Goal: Information Seeking & Learning: Learn about a topic

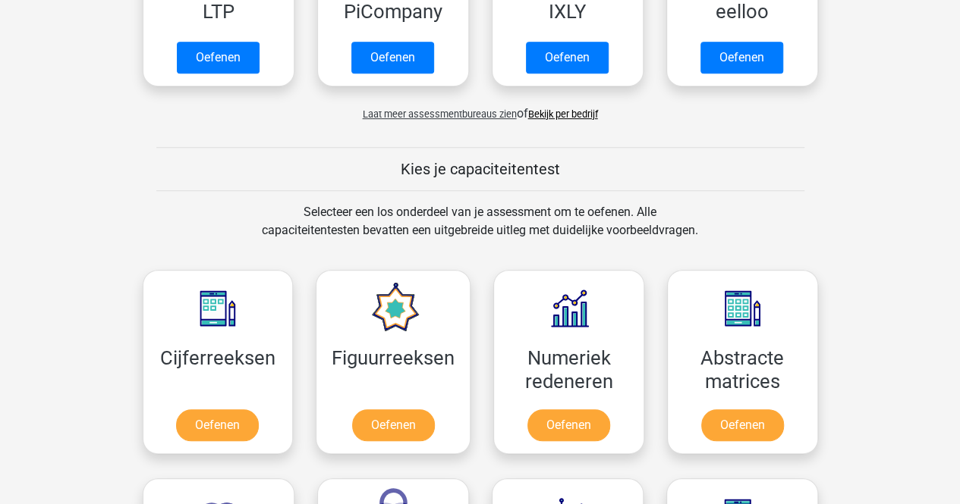
scroll to position [883, 0]
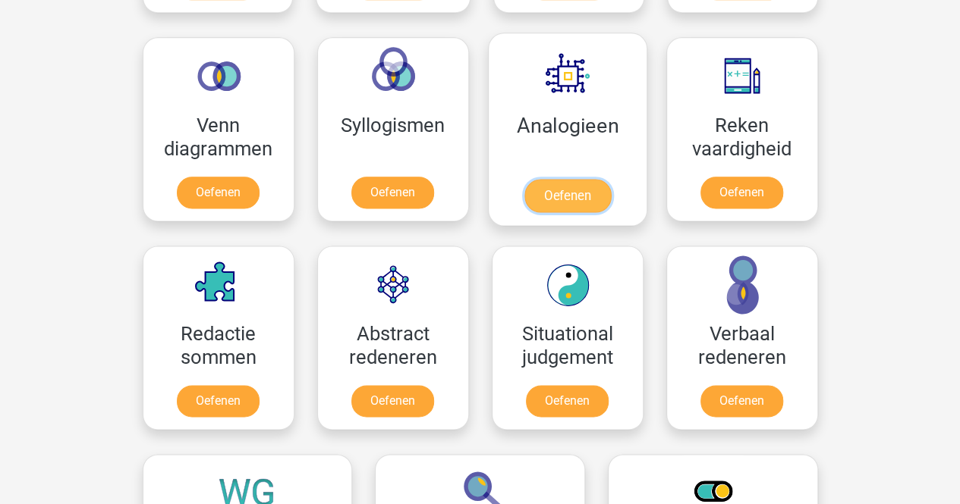
click at [580, 196] on link "Oefenen" at bounding box center [566, 195] width 86 height 33
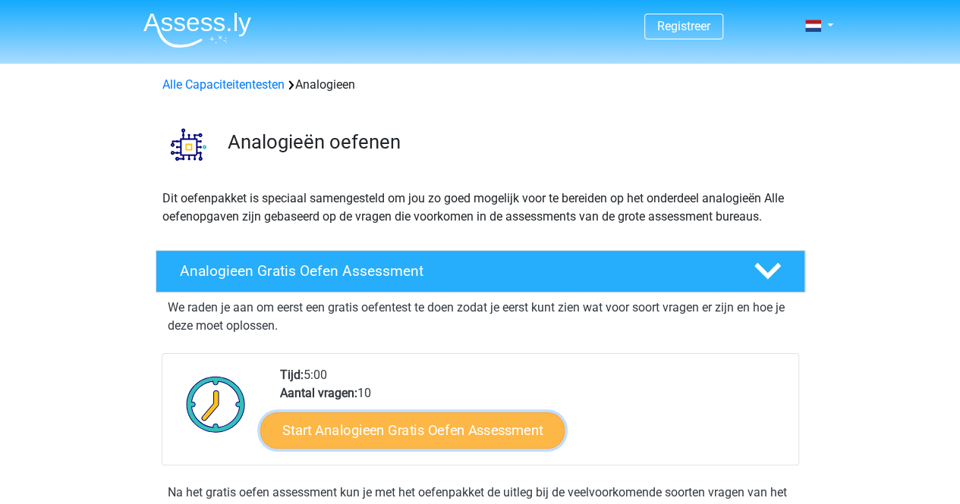
click at [477, 438] on link "Start Analogieen Gratis Oefen Assessment" at bounding box center [412, 430] width 304 height 36
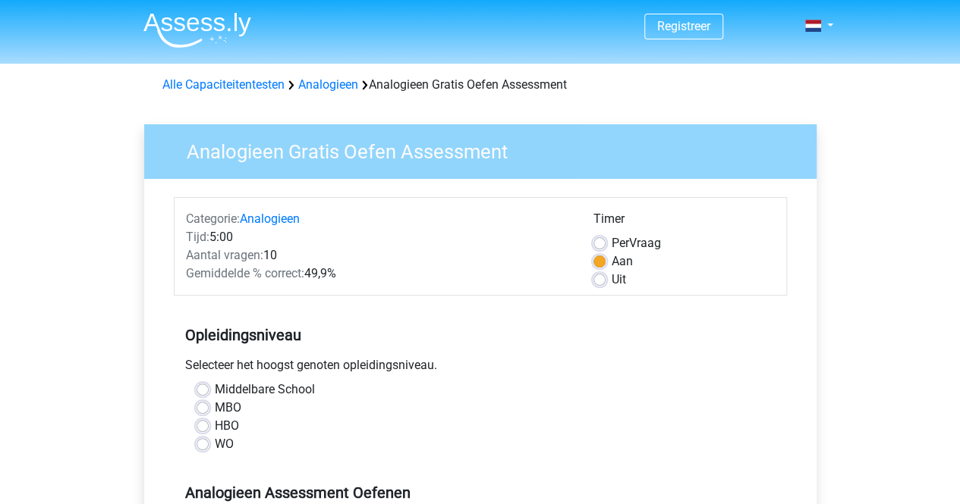
click at [215, 444] on label "WO" at bounding box center [224, 444] width 19 height 18
click at [205, 444] on input "WO" at bounding box center [202, 442] width 12 height 15
radio input "true"
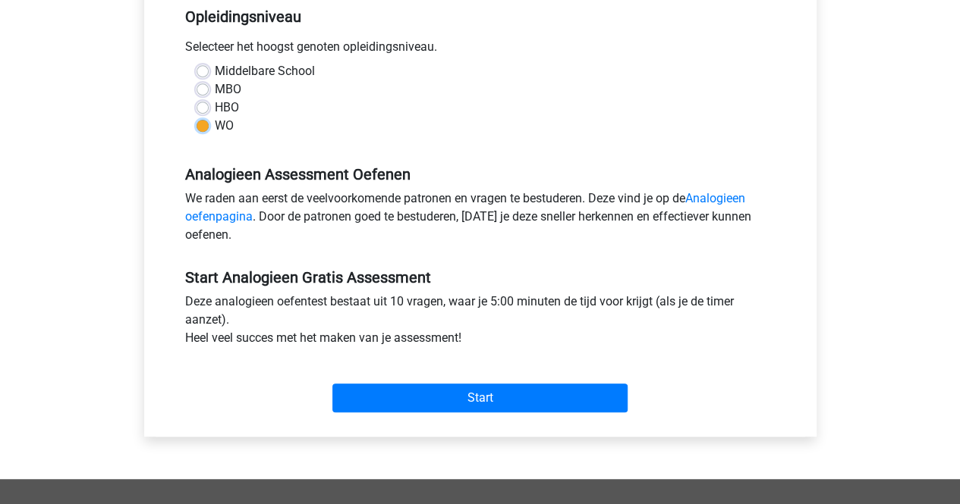
scroll to position [334, 0]
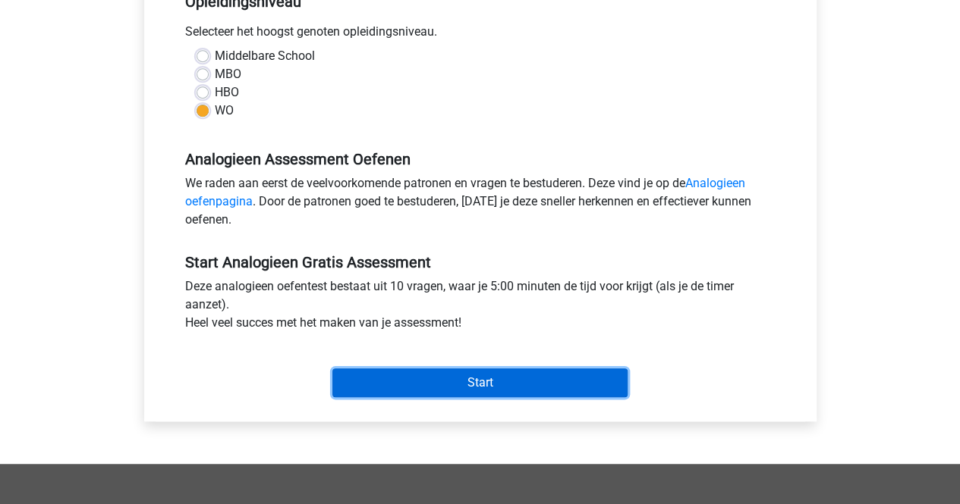
click at [534, 384] on input "Start" at bounding box center [479, 383] width 295 height 29
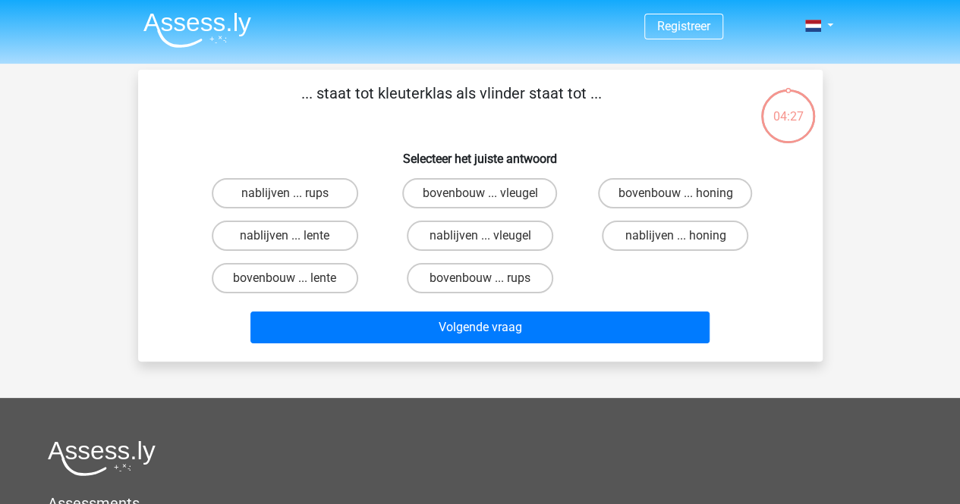
click at [677, 195] on input "bovenbouw ... honing" at bounding box center [680, 198] width 10 height 10
radio input "true"
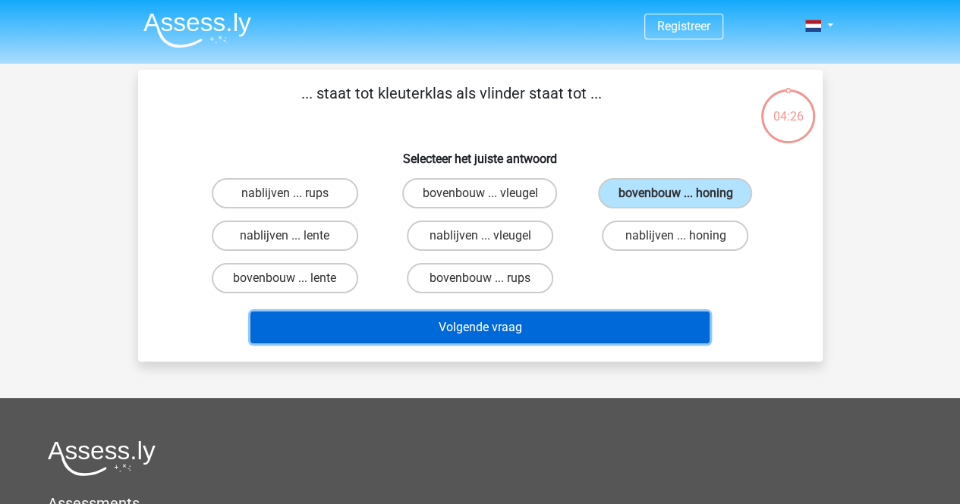
click at [520, 321] on button "Volgende vraag" at bounding box center [479, 328] width 459 height 32
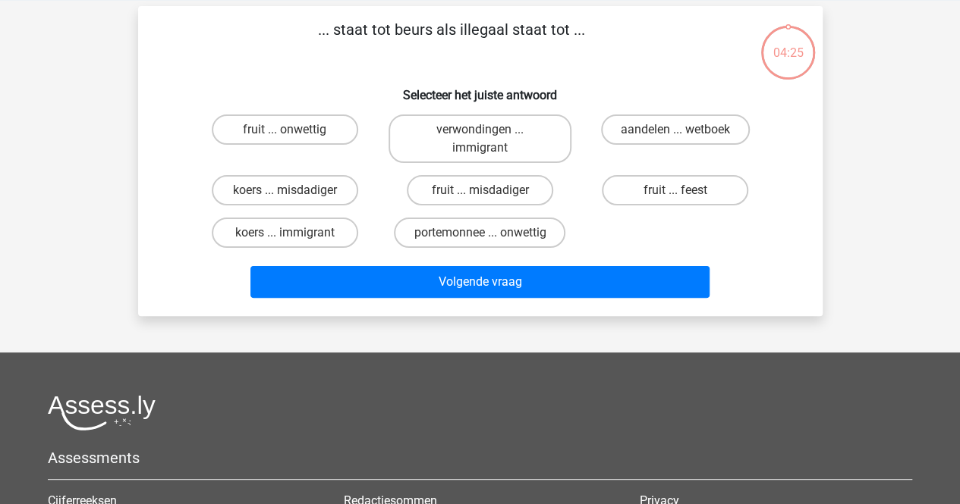
scroll to position [70, 0]
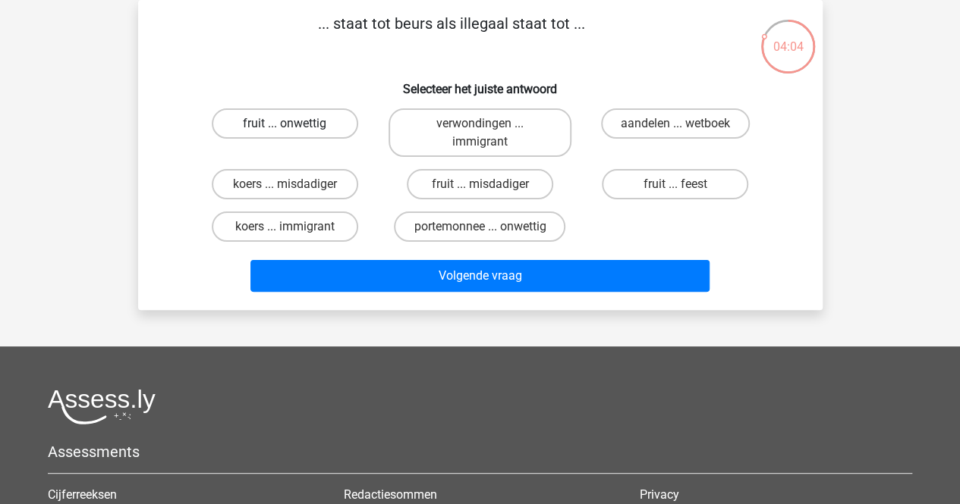
click at [322, 123] on label "fruit ... onwettig" at bounding box center [285, 123] width 146 height 30
click at [294, 124] on input "fruit ... onwettig" at bounding box center [289, 129] width 10 height 10
radio input "true"
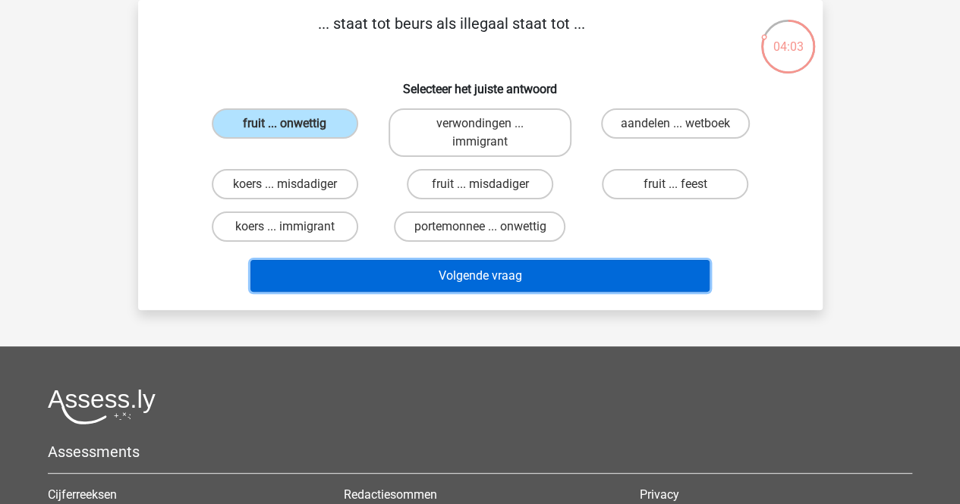
click at [473, 284] on button "Volgende vraag" at bounding box center [479, 276] width 459 height 32
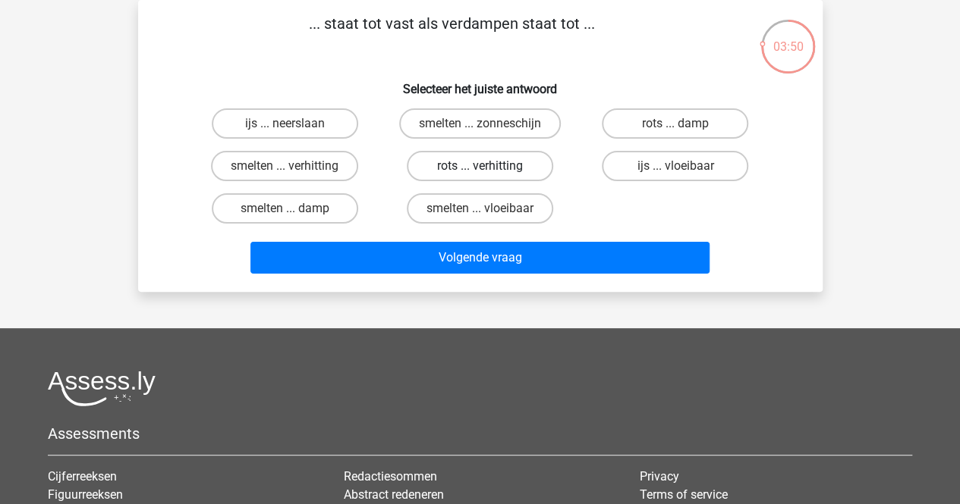
click at [448, 168] on label "rots ... verhitting" at bounding box center [480, 166] width 146 height 30
click at [479, 168] on input "rots ... verhitting" at bounding box center [484, 171] width 10 height 10
radio input "true"
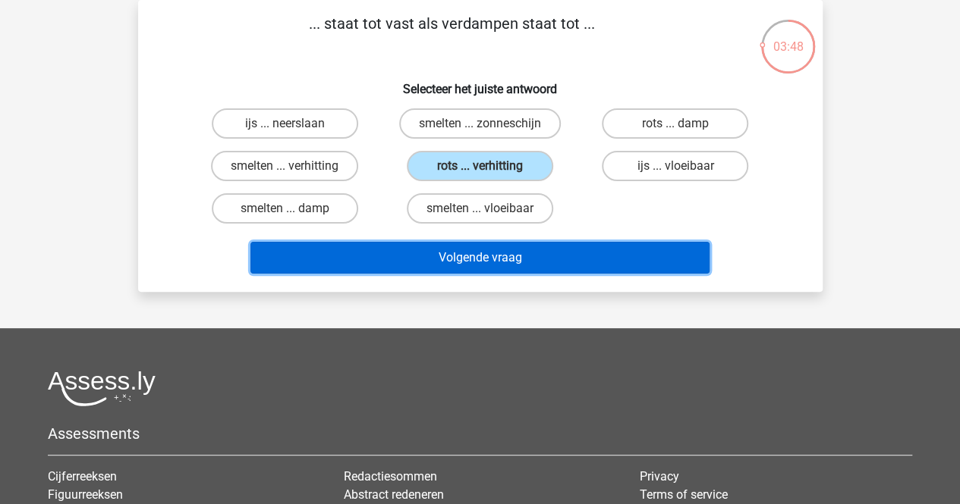
click at [459, 268] on button "Volgende vraag" at bounding box center [479, 258] width 459 height 32
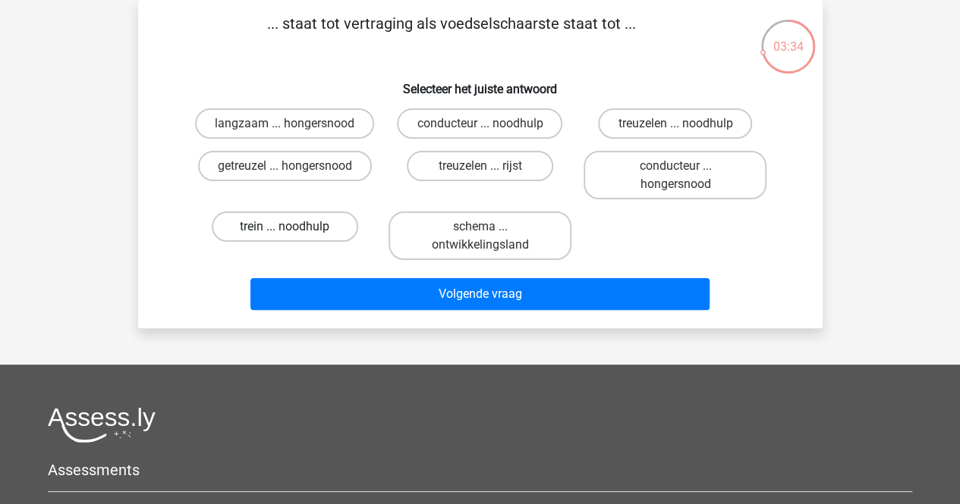
click at [313, 221] on label "trein ... noodhulp" at bounding box center [285, 227] width 146 height 30
click at [294, 227] on input "trein ... noodhulp" at bounding box center [289, 232] width 10 height 10
radio input "true"
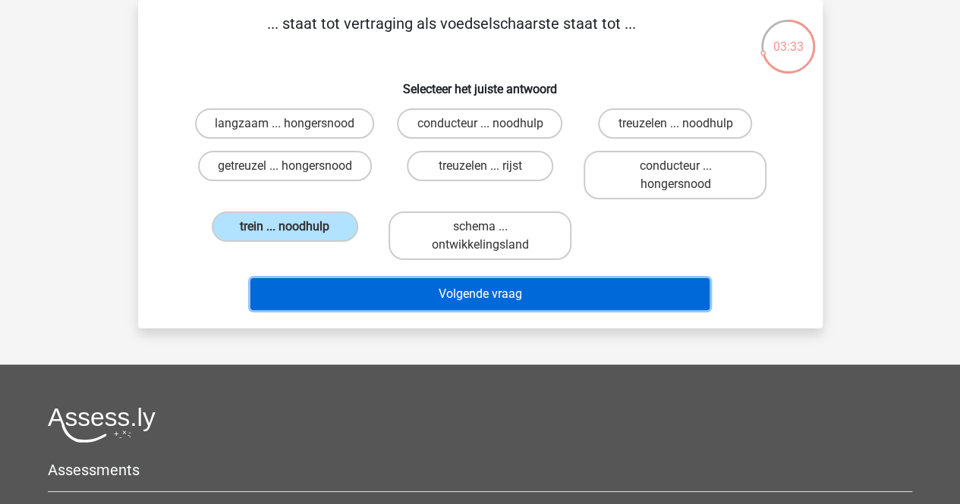
click at [479, 292] on button "Volgende vraag" at bounding box center [479, 294] width 459 height 32
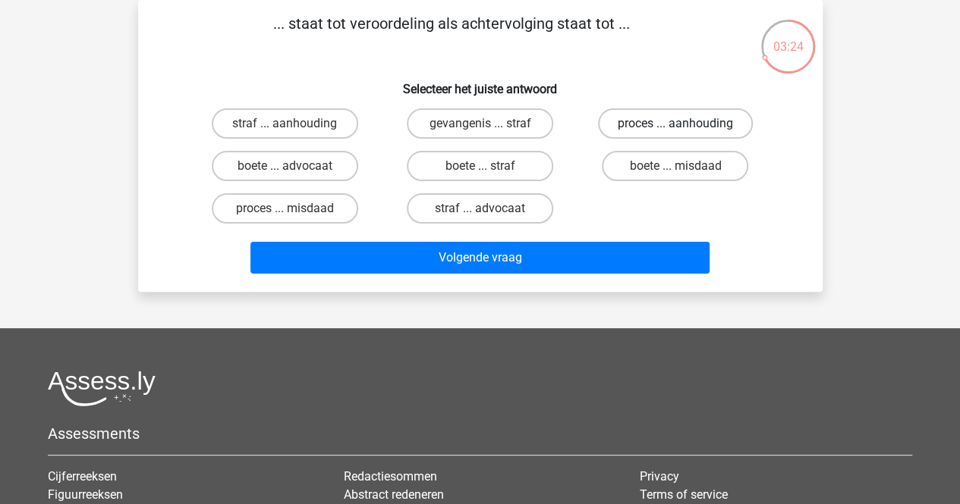
click at [654, 124] on label "proces ... aanhouding" at bounding box center [675, 123] width 155 height 30
click at [675, 124] on input "proces ... aanhouding" at bounding box center [680, 129] width 10 height 10
radio input "true"
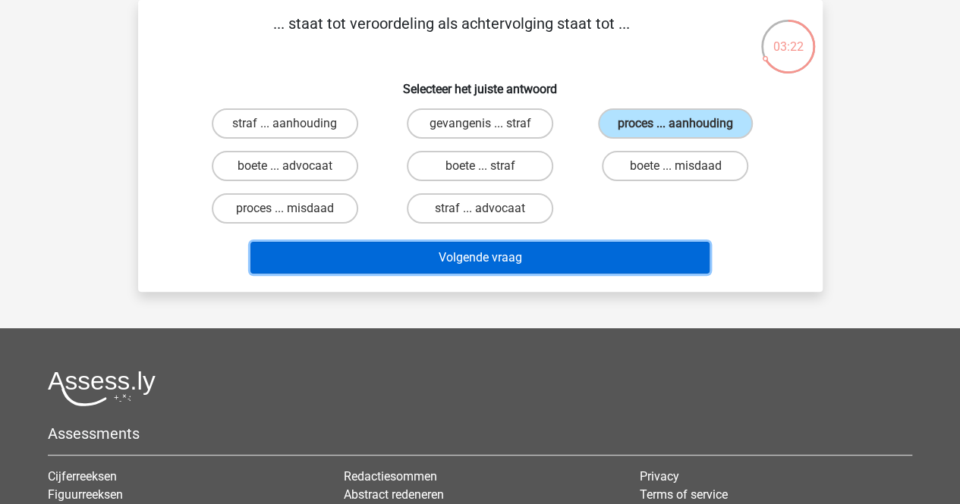
click at [496, 263] on button "Volgende vraag" at bounding box center [479, 258] width 459 height 32
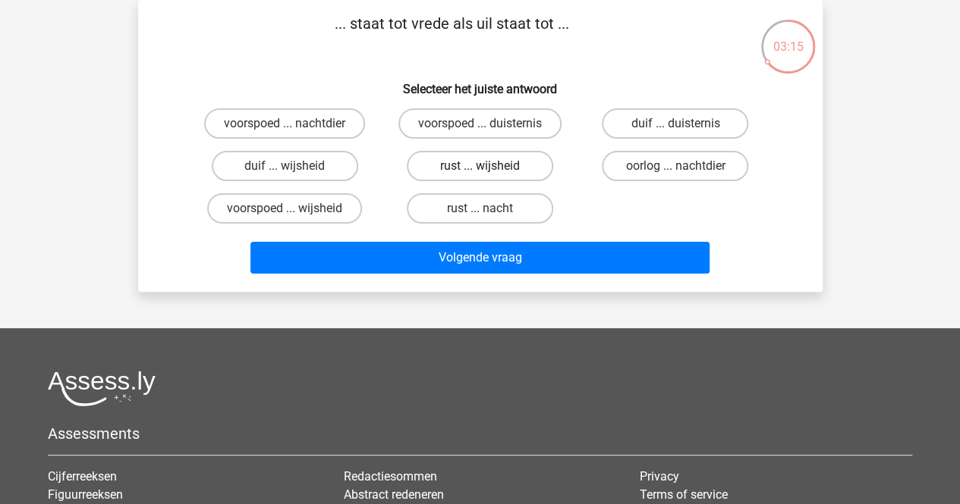
click at [477, 163] on label "rust ... wijsheid" at bounding box center [480, 166] width 146 height 30
click at [479, 166] on input "rust ... wijsheid" at bounding box center [484, 171] width 10 height 10
radio input "true"
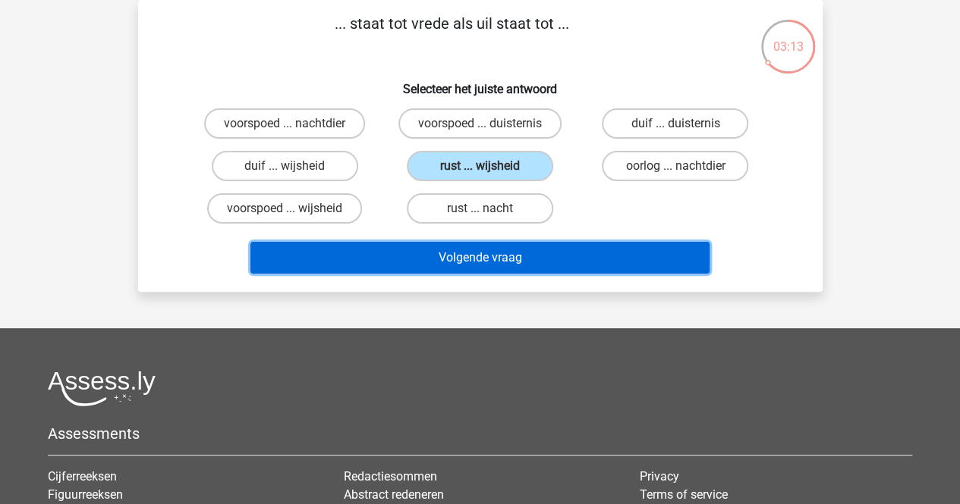
click at [472, 254] on button "Volgende vraag" at bounding box center [479, 258] width 459 height 32
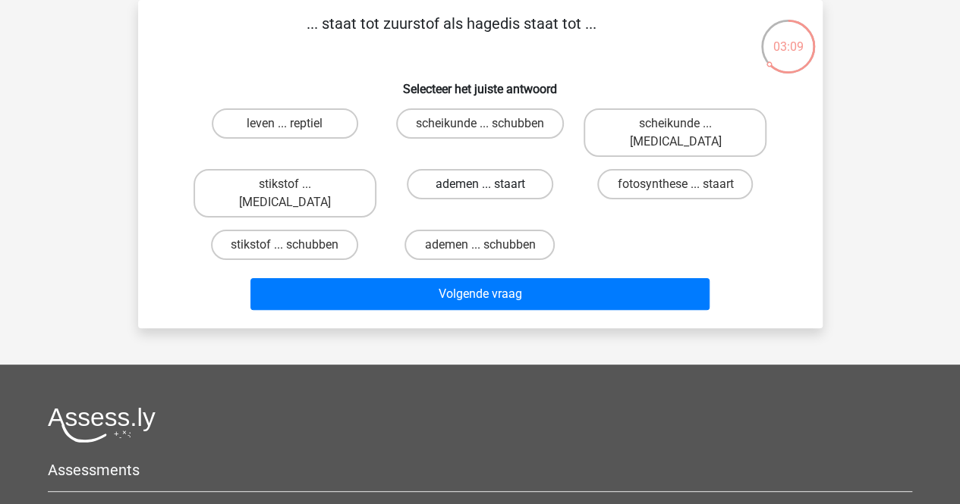
click at [464, 169] on label "ademen ... staart" at bounding box center [480, 184] width 146 height 30
click at [479, 184] on input "ademen ... staart" at bounding box center [484, 189] width 10 height 10
radio input "true"
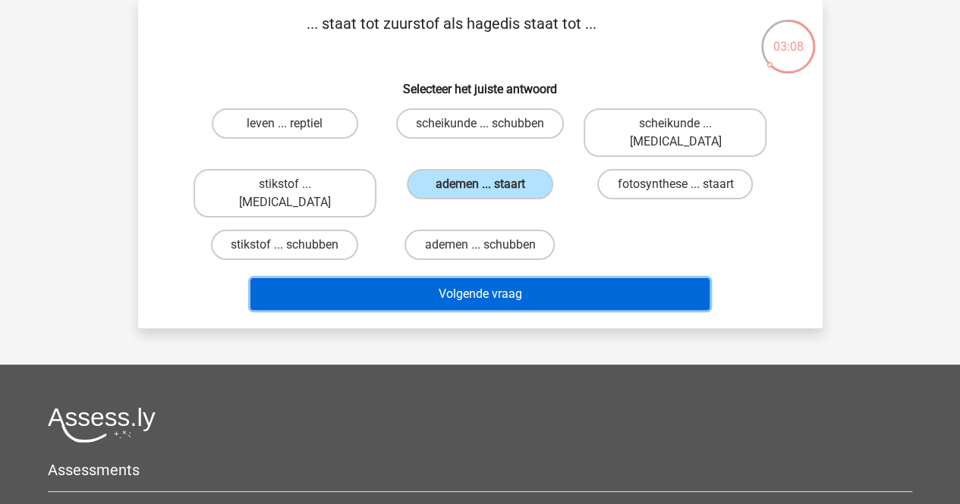
click at [461, 278] on button "Volgende vraag" at bounding box center [479, 294] width 459 height 32
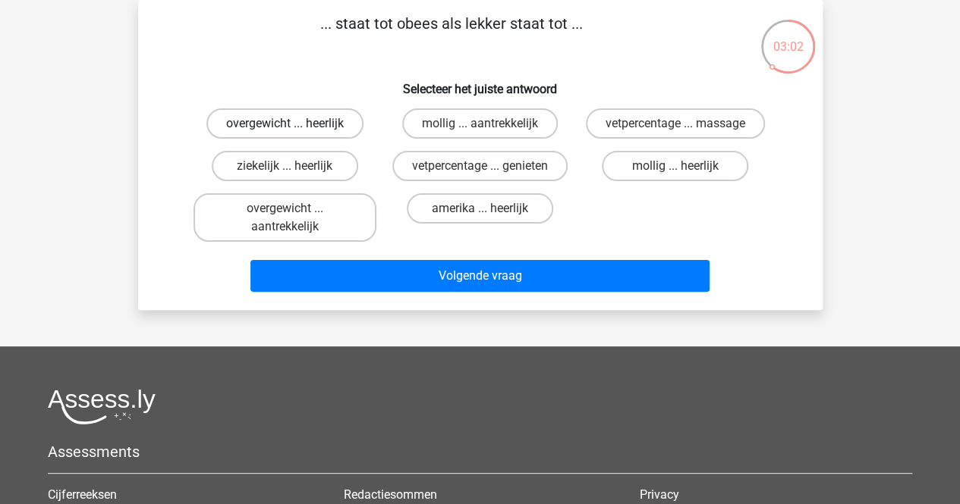
click at [325, 125] on label "overgewicht ... heerlijk" at bounding box center [284, 123] width 157 height 30
click at [294, 125] on input "overgewicht ... heerlijk" at bounding box center [289, 129] width 10 height 10
radio input "true"
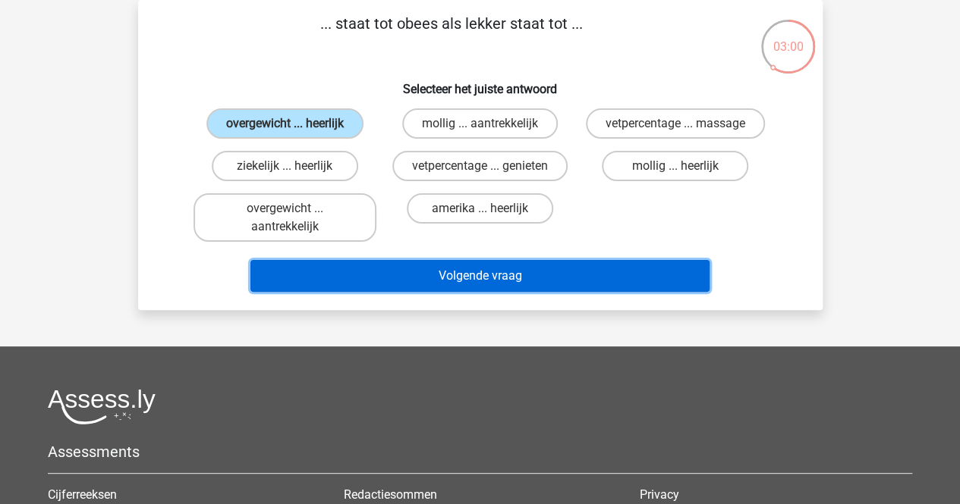
click at [486, 277] on button "Volgende vraag" at bounding box center [479, 276] width 459 height 32
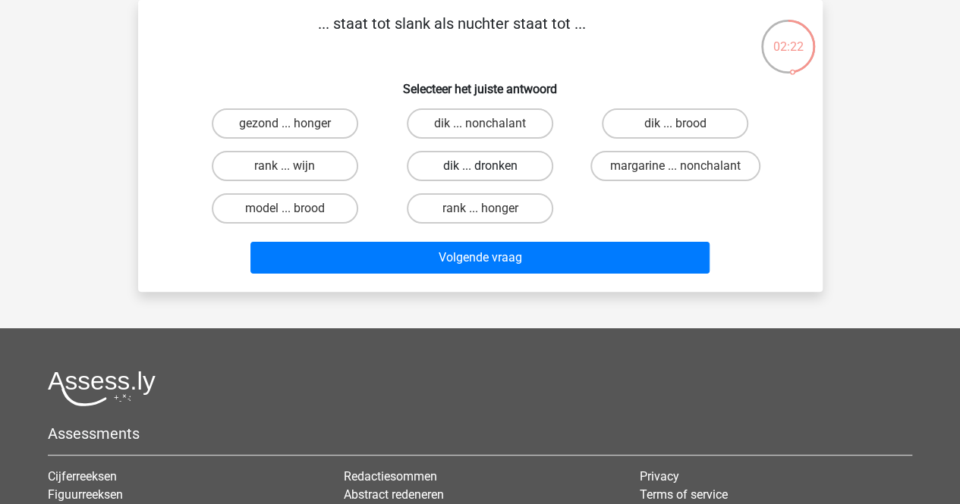
click at [488, 164] on label "dik ... dronken" at bounding box center [480, 166] width 146 height 30
click at [488, 166] on input "dik ... dronken" at bounding box center [484, 171] width 10 height 10
radio input "true"
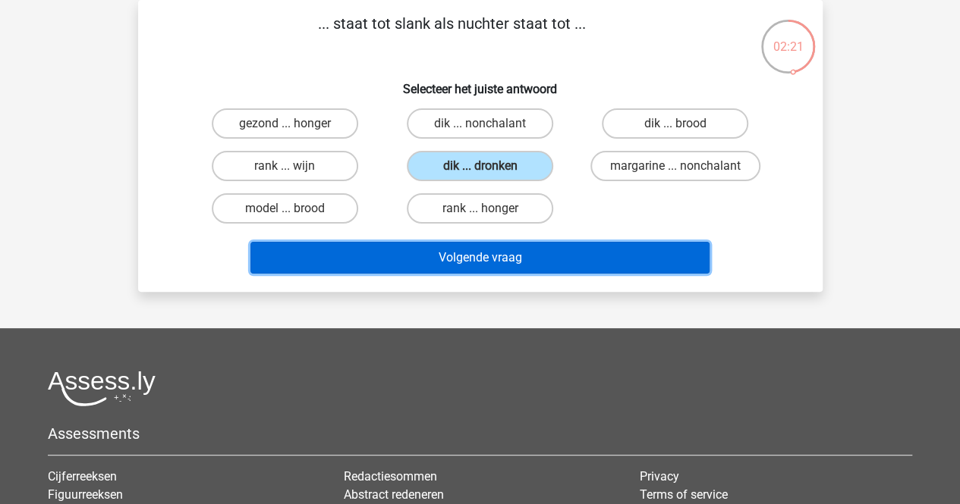
click at [490, 260] on button "Volgende vraag" at bounding box center [479, 258] width 459 height 32
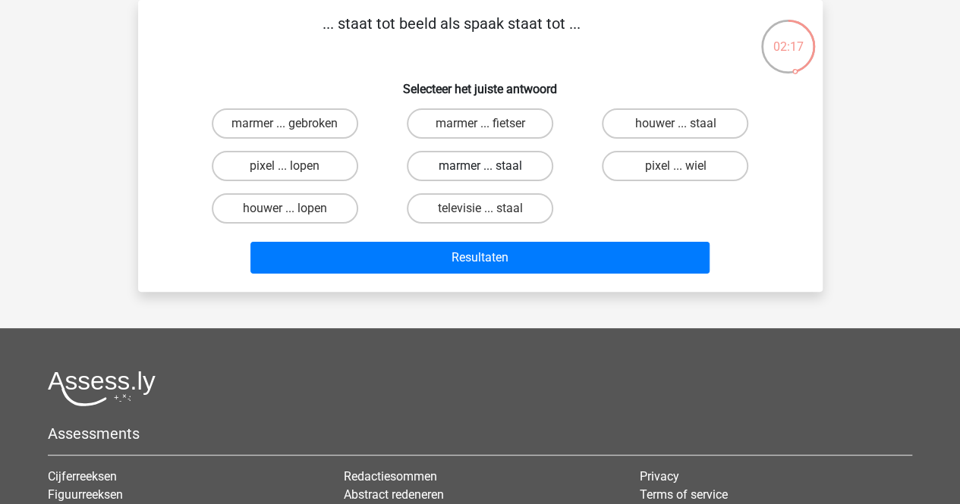
click at [478, 159] on label "marmer ... staal" at bounding box center [480, 166] width 146 height 30
click at [479, 166] on input "marmer ... staal" at bounding box center [484, 171] width 10 height 10
radio input "true"
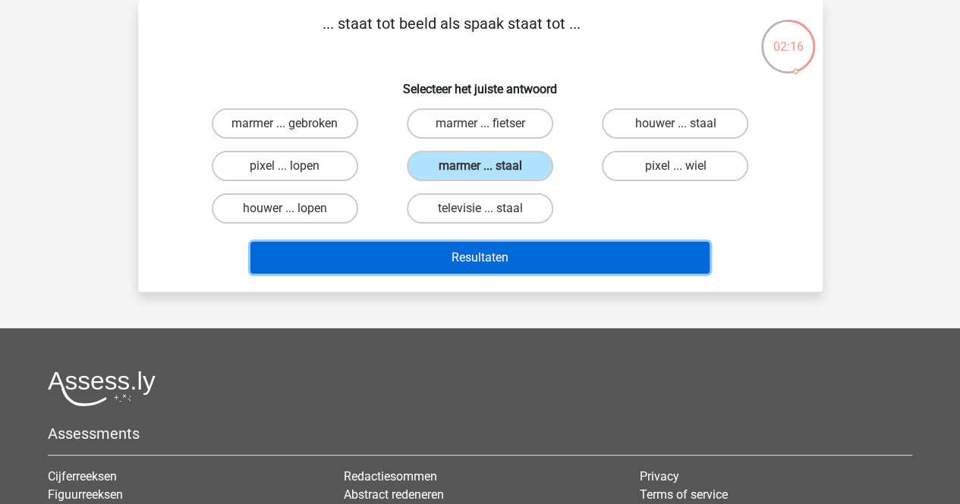
click at [492, 267] on button "Resultaten" at bounding box center [479, 258] width 459 height 32
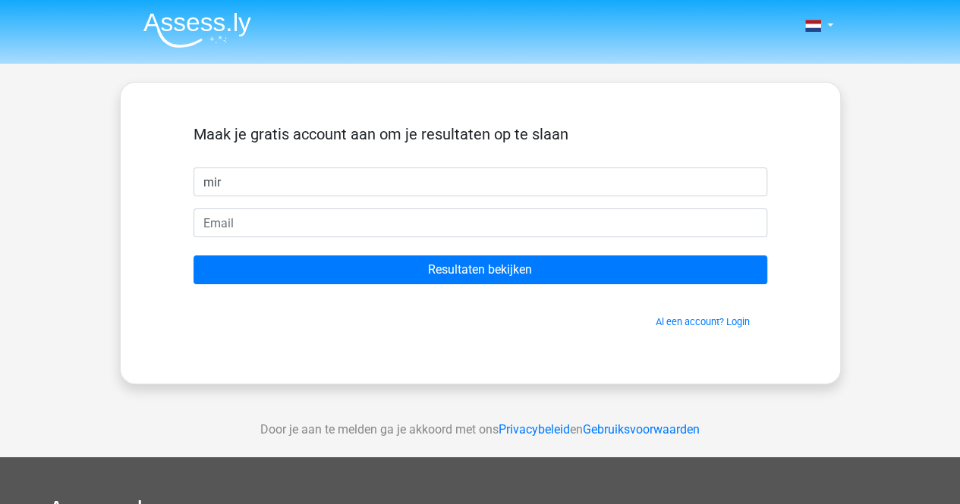
type input "mir"
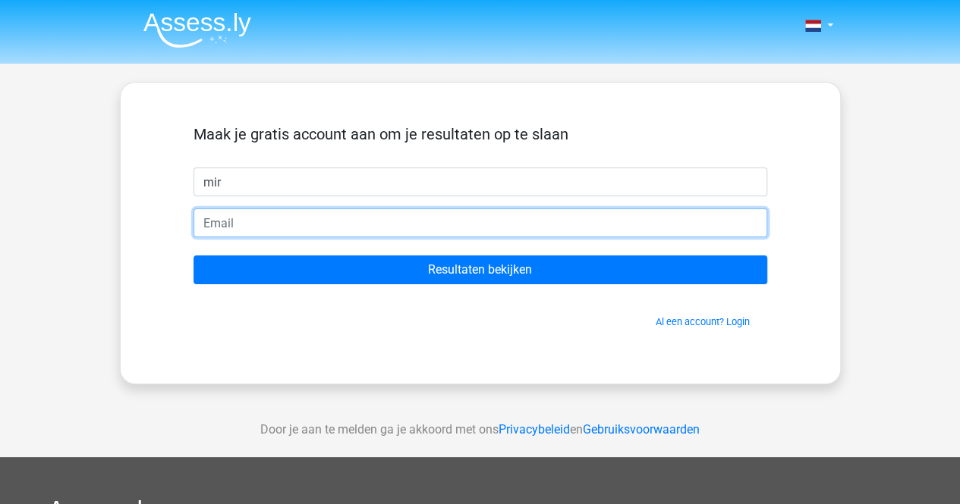
click at [445, 209] on input "email" at bounding box center [479, 223] width 573 height 29
type input "mirta.cuba.mc@gmail.com"
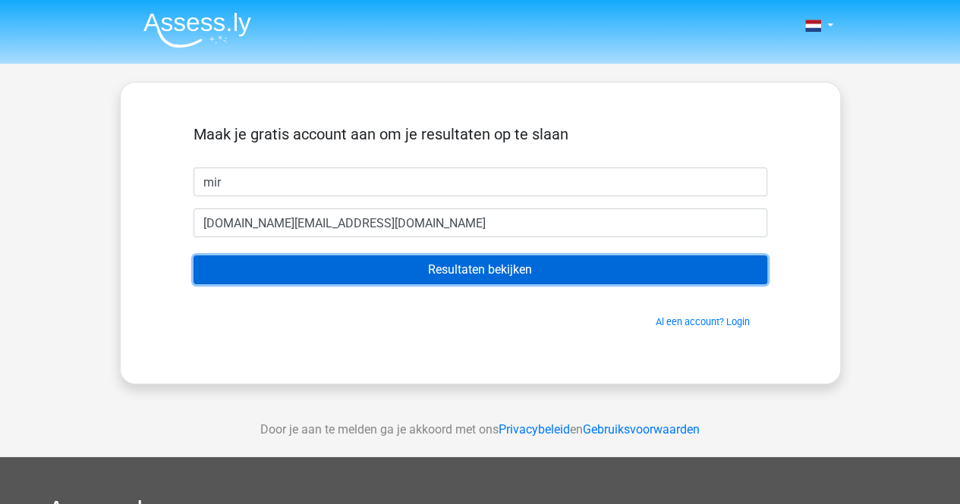
click at [467, 280] on input "Resultaten bekijken" at bounding box center [479, 270] width 573 height 29
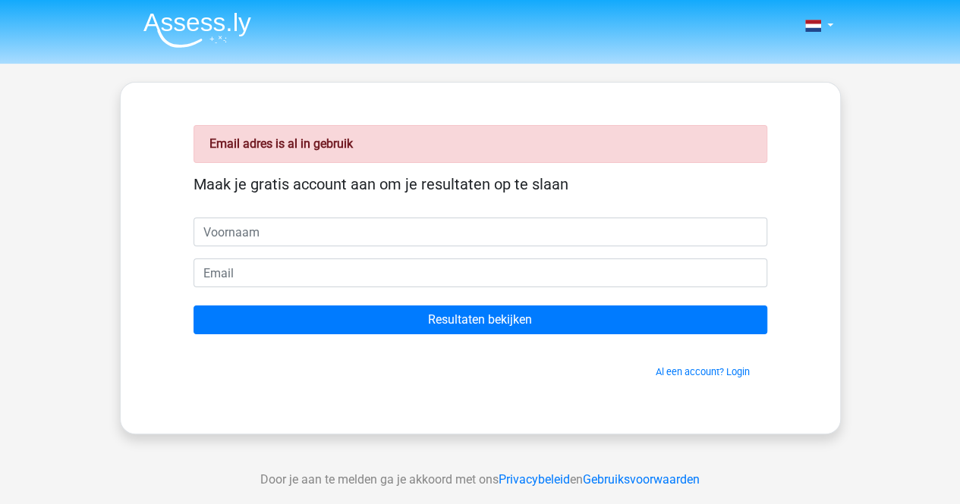
click at [306, 244] on input "text" at bounding box center [479, 232] width 573 height 29
type input "mir"
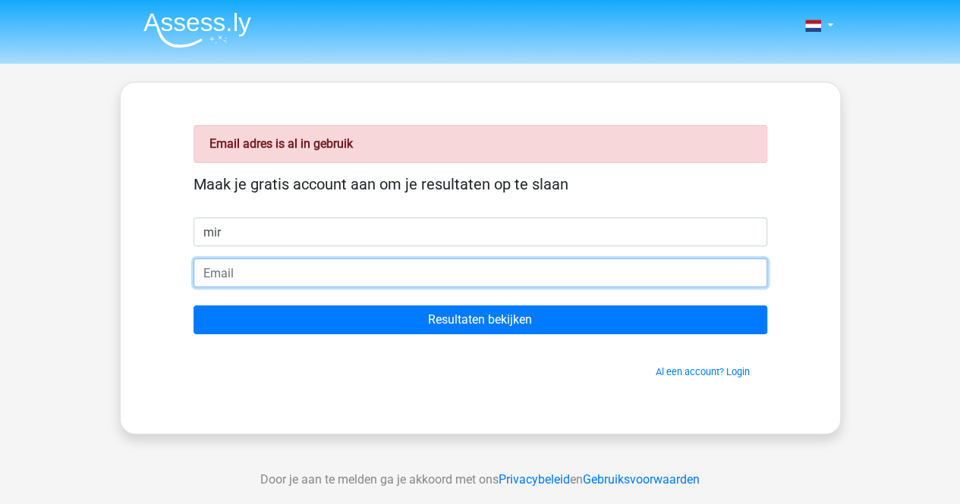
click at [283, 278] on input "email" at bounding box center [479, 273] width 573 height 29
type input "[EMAIL_ADDRESS][DOMAIN_NAME]"
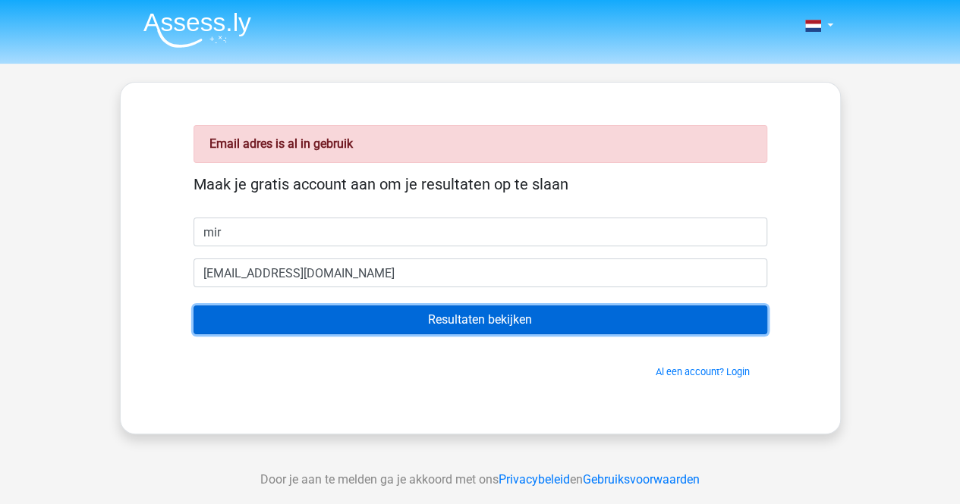
click at [408, 315] on input "Resultaten bekijken" at bounding box center [479, 320] width 573 height 29
click at [451, 318] on input "Resultaten bekijken" at bounding box center [479, 320] width 573 height 29
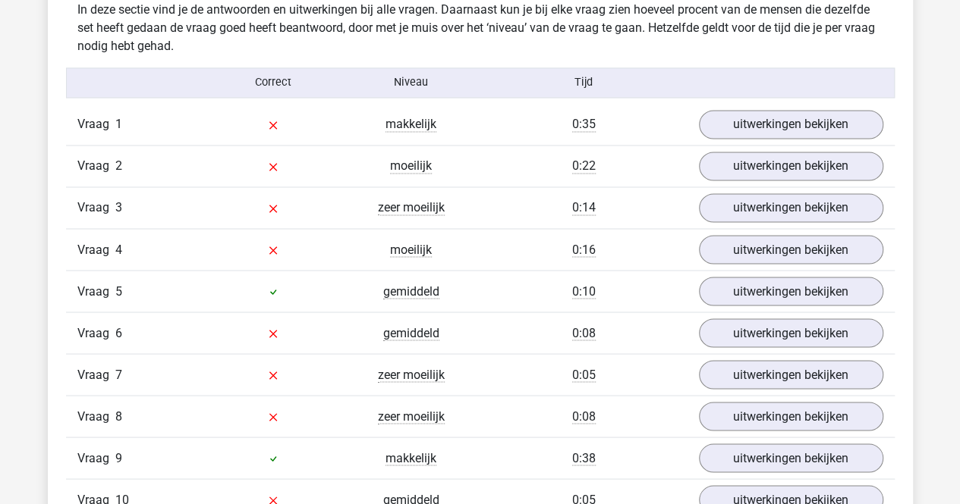
scroll to position [1198, 0]
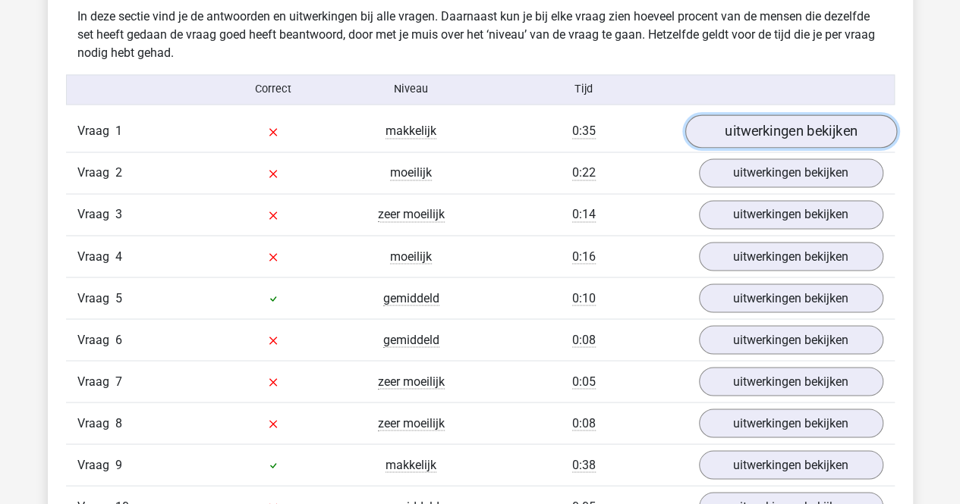
click at [828, 131] on link "uitwerkingen bekijken" at bounding box center [790, 131] width 212 height 33
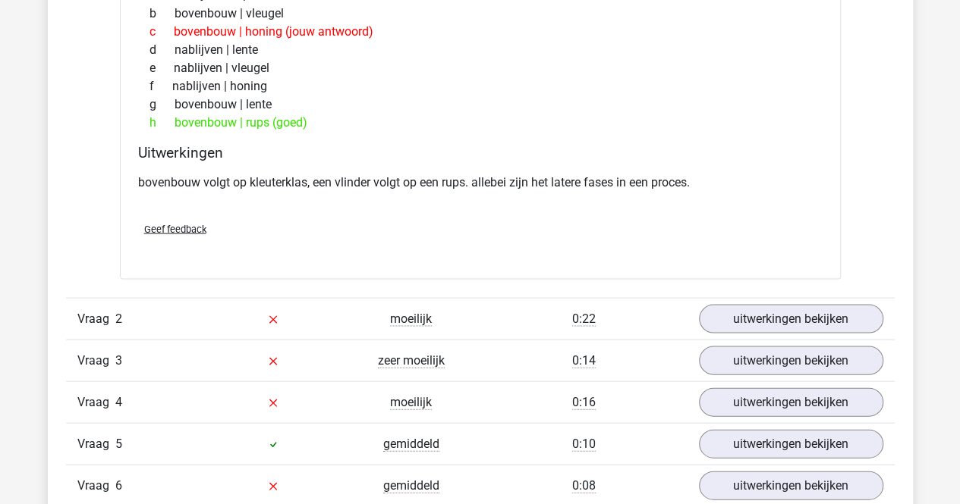
scroll to position [1653, 0]
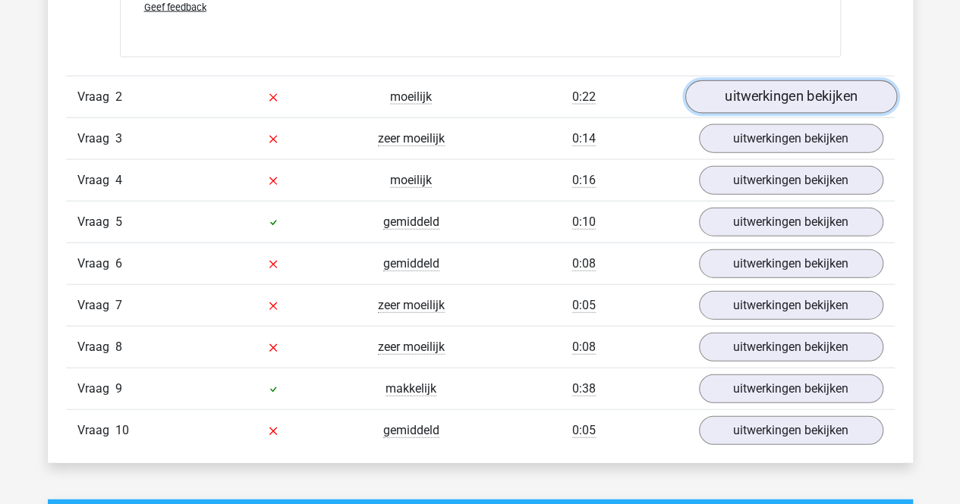
click at [723, 97] on link "uitwerkingen bekijken" at bounding box center [790, 96] width 212 height 33
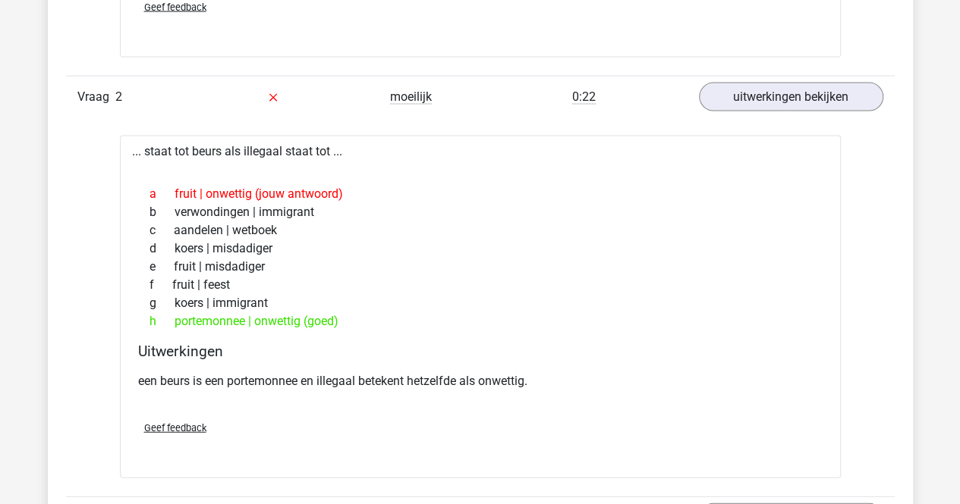
click at [820, 300] on div "[PERSON_NAME] | immigrant" at bounding box center [480, 303] width 684 height 18
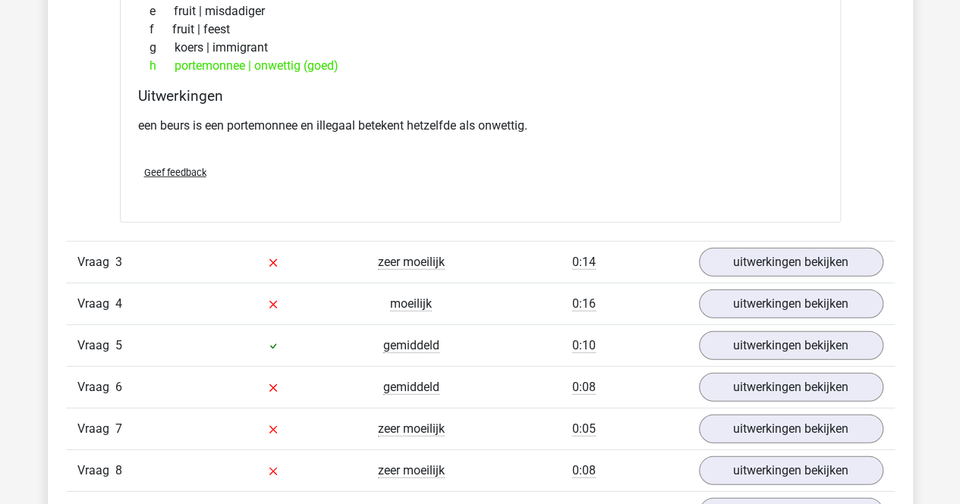
scroll to position [1926, 0]
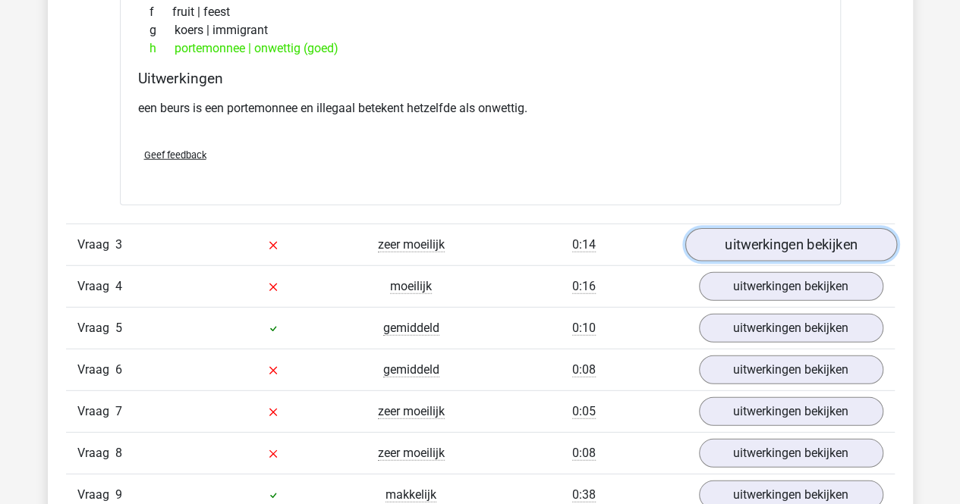
click at [800, 237] on link "uitwerkingen bekijken" at bounding box center [790, 244] width 212 height 33
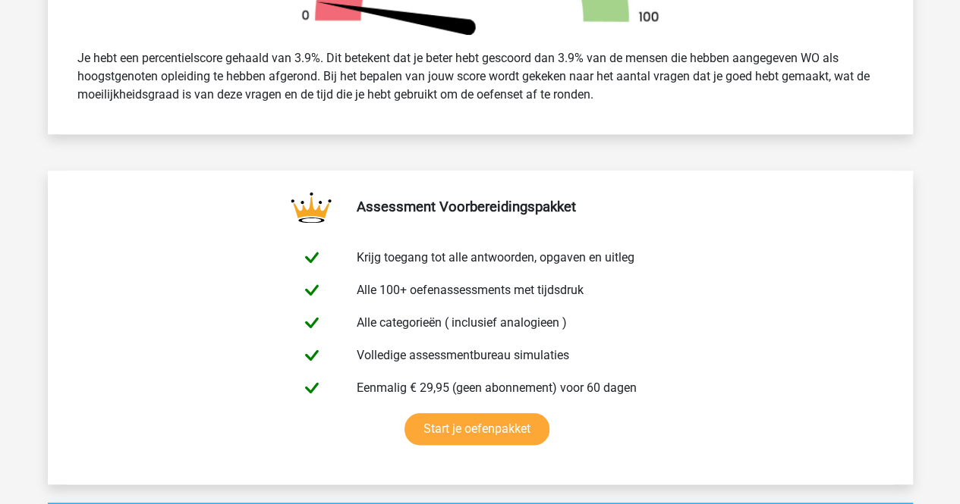
scroll to position [1077, 0]
